Goal: Task Accomplishment & Management: Manage account settings

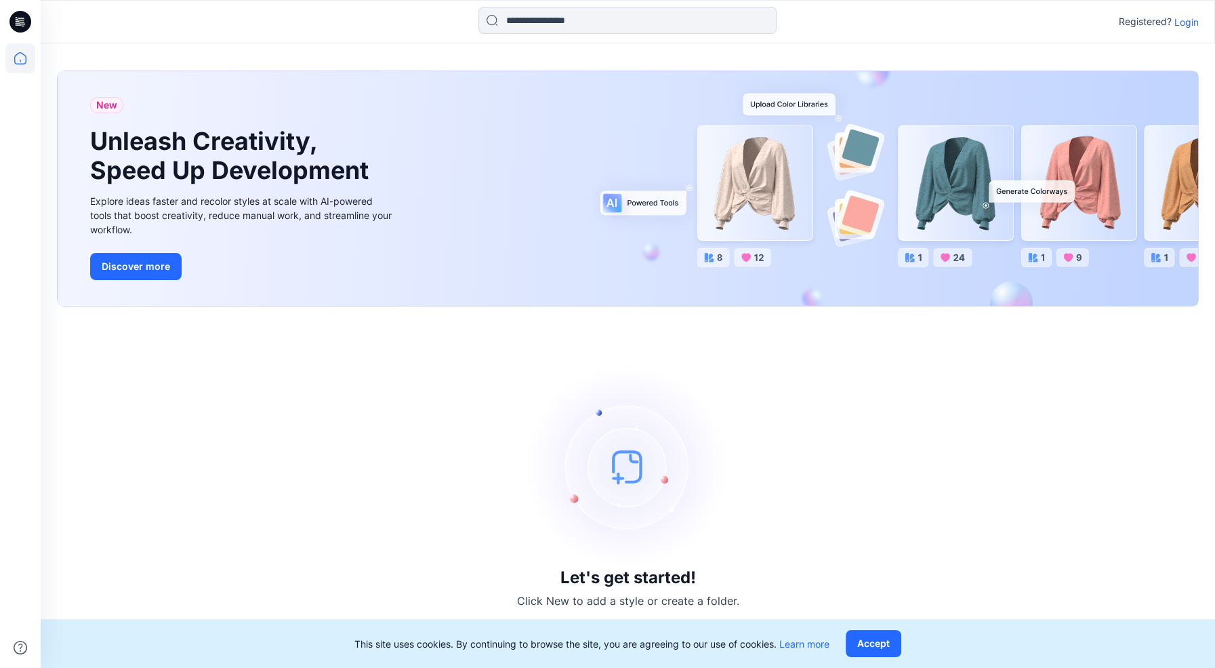
click at [1188, 24] on p "Login" at bounding box center [1187, 22] width 24 height 14
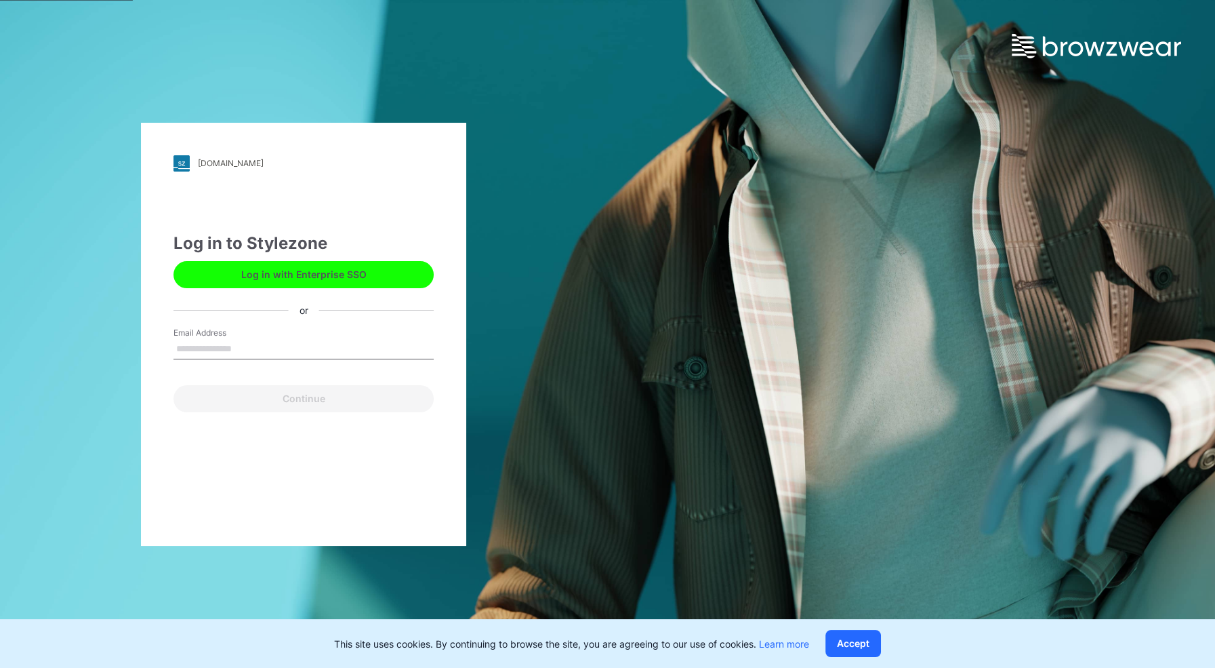
click at [246, 346] on input "Email Address" at bounding box center [304, 349] width 260 height 20
type input "**********"
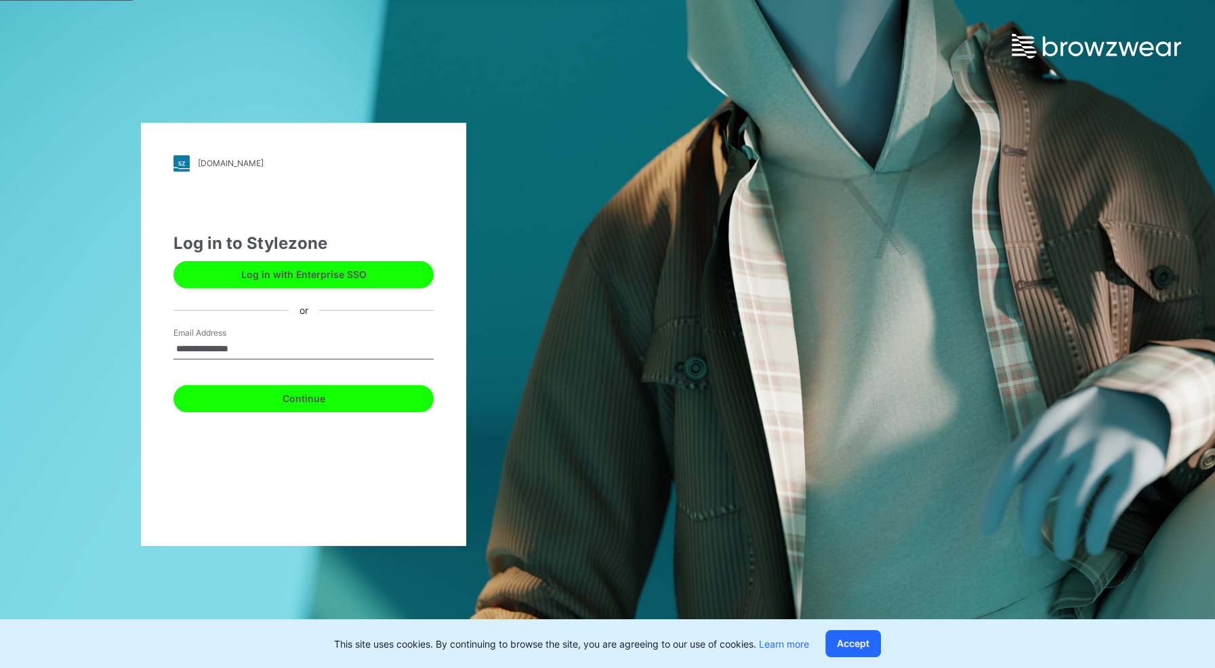
click at [299, 402] on button "Continue" at bounding box center [304, 398] width 260 height 27
click at [292, 399] on button "Continue" at bounding box center [304, 398] width 260 height 27
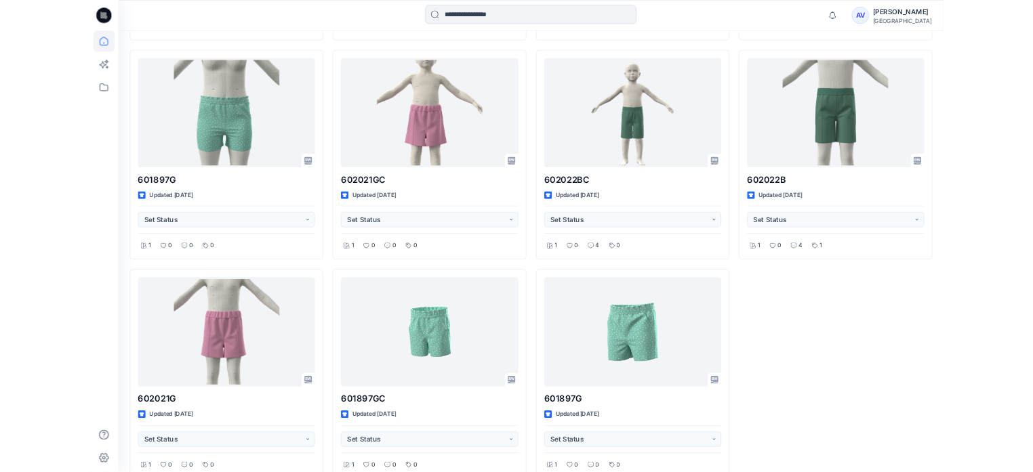
scroll to position [691, 0]
